Goal: Find contact information: Find contact information

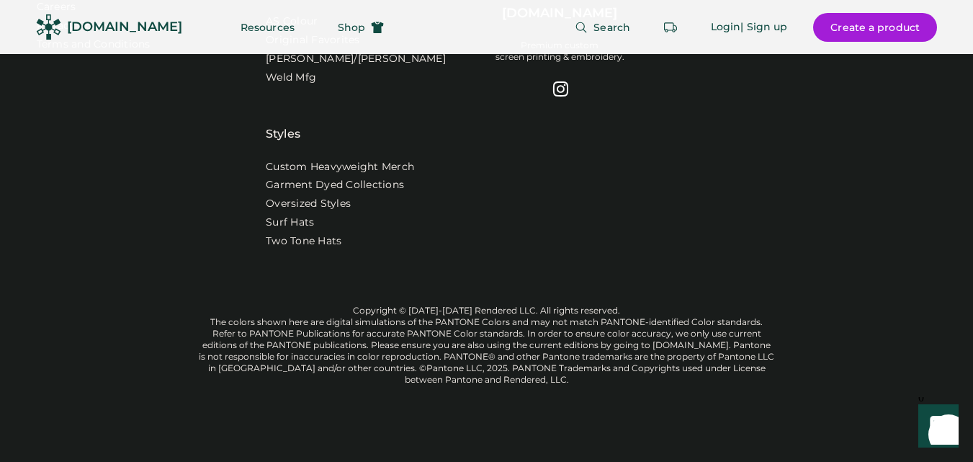
scroll to position [4435, 0]
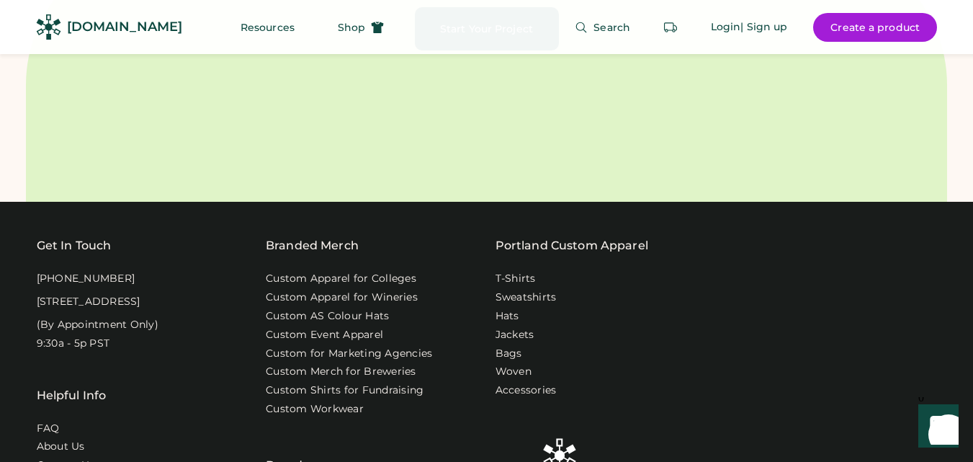
click at [64, 286] on div "[PHONE_NUMBER]" at bounding box center [86, 279] width 99 height 14
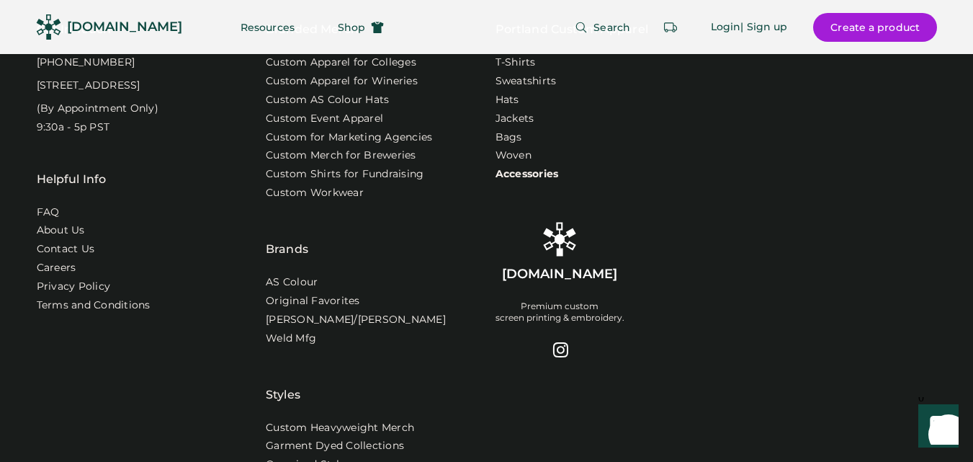
scroll to position [4579, 0]
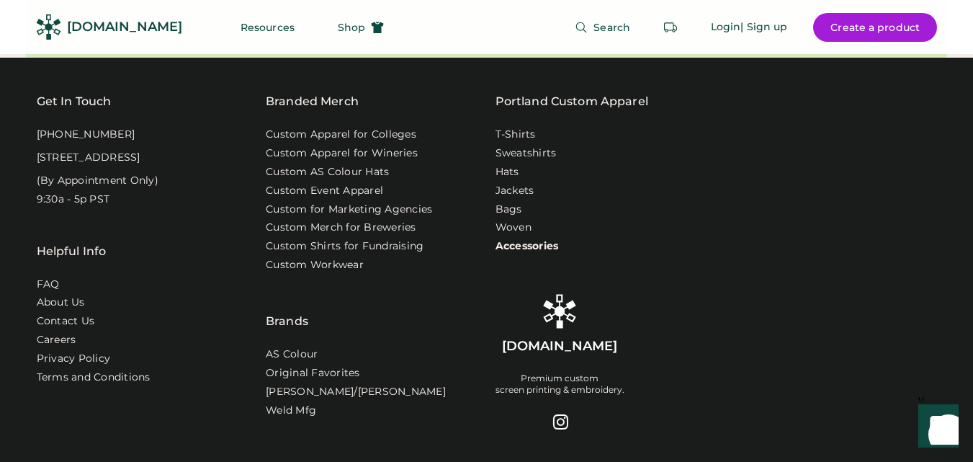
click at [513, 254] on link "Accessories" at bounding box center [527, 246] width 63 height 14
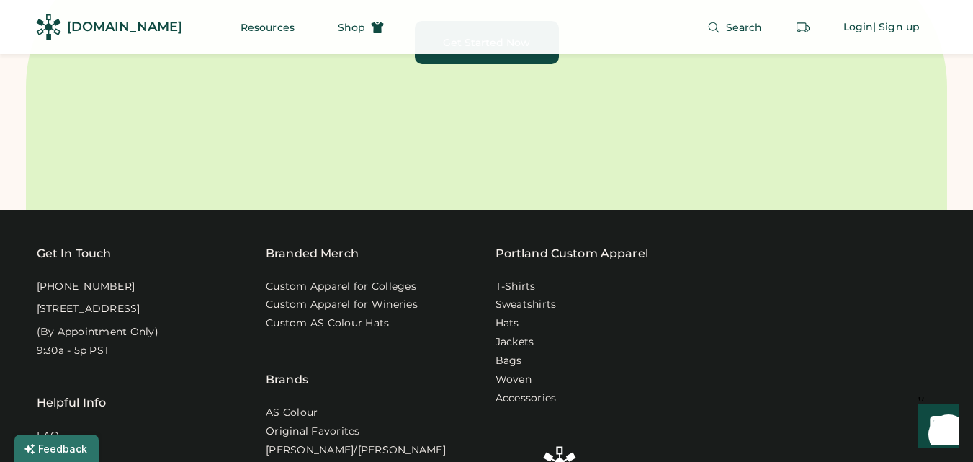
scroll to position [4648, 0]
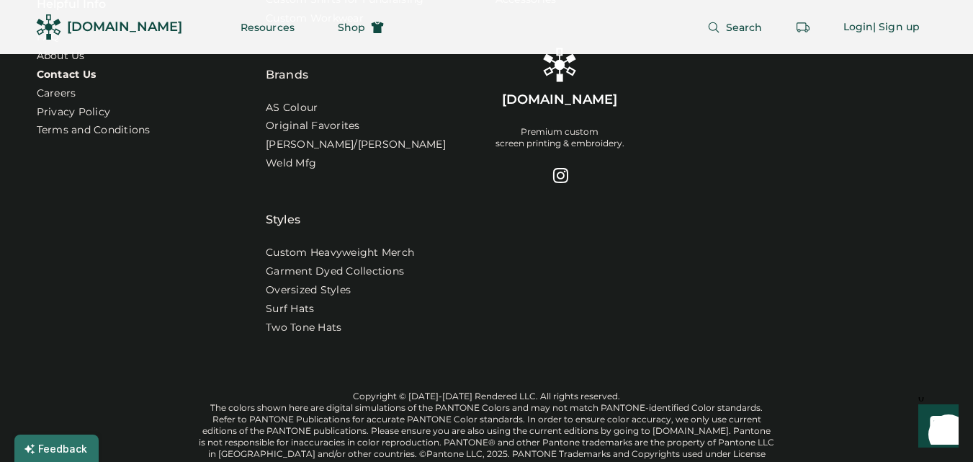
click at [84, 82] on link "Contact Us" at bounding box center [67, 75] width 60 height 14
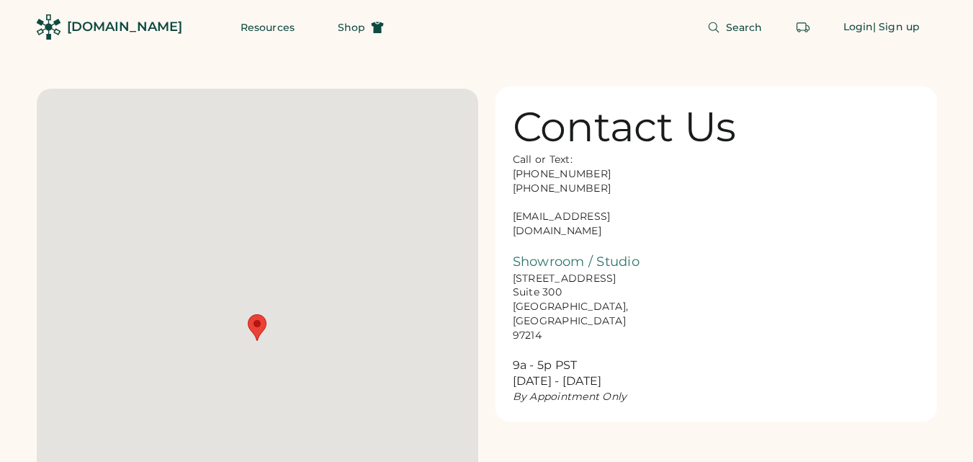
click at [562, 217] on div "Call or Text: [PHONE_NUMBER] [PHONE_NUMBER] [EMAIL_ADDRESS][DOMAIN_NAME] Showro…" at bounding box center [585, 278] width 144 height 251
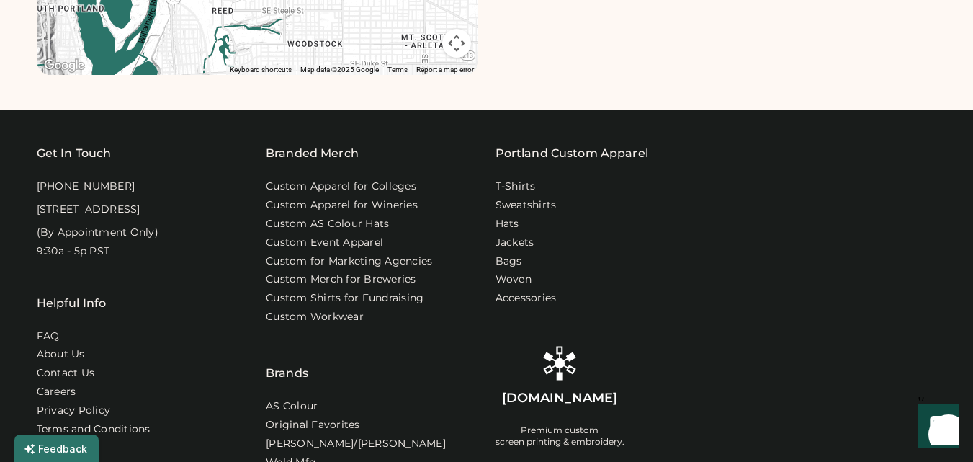
scroll to position [648, 0]
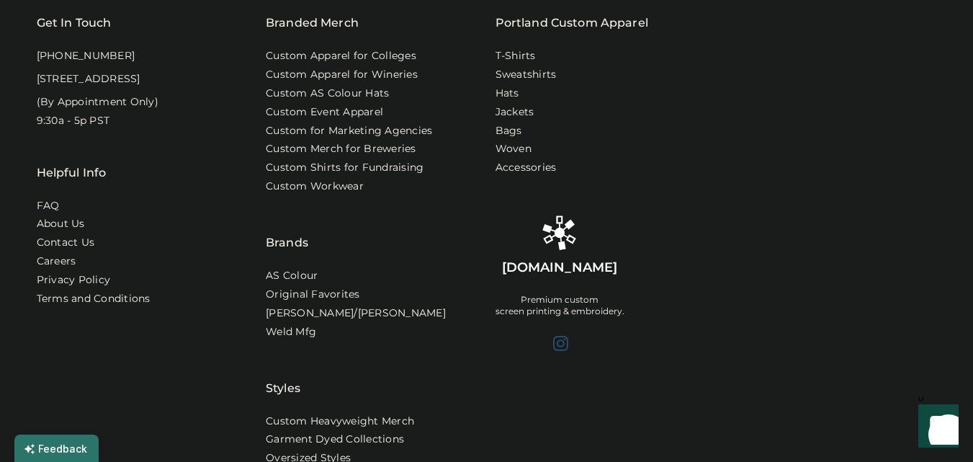
click at [562, 344] on div at bounding box center [559, 342] width 17 height 17
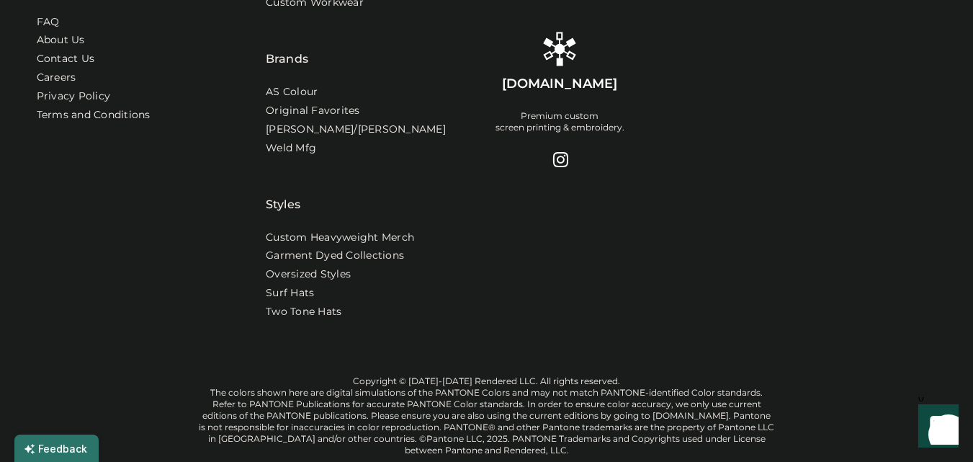
scroll to position [914, 0]
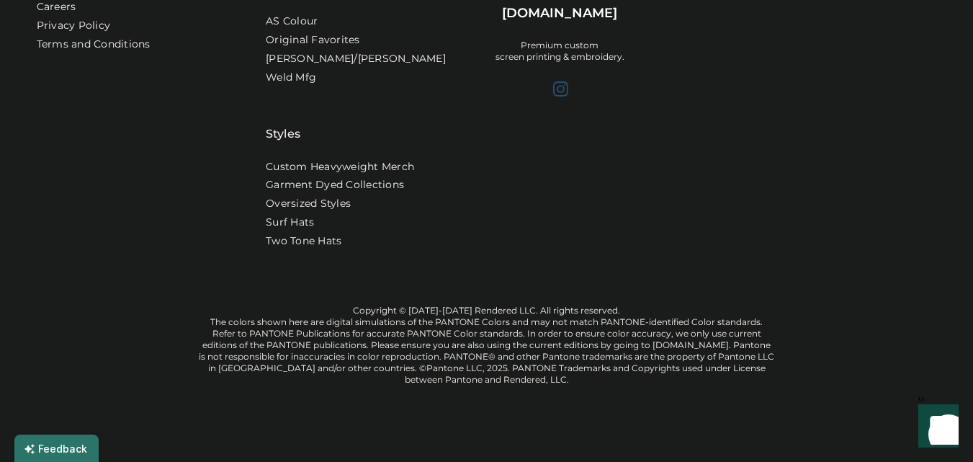
click at [556, 80] on div at bounding box center [559, 88] width 17 height 17
